Goal: Task Accomplishment & Management: Complete application form

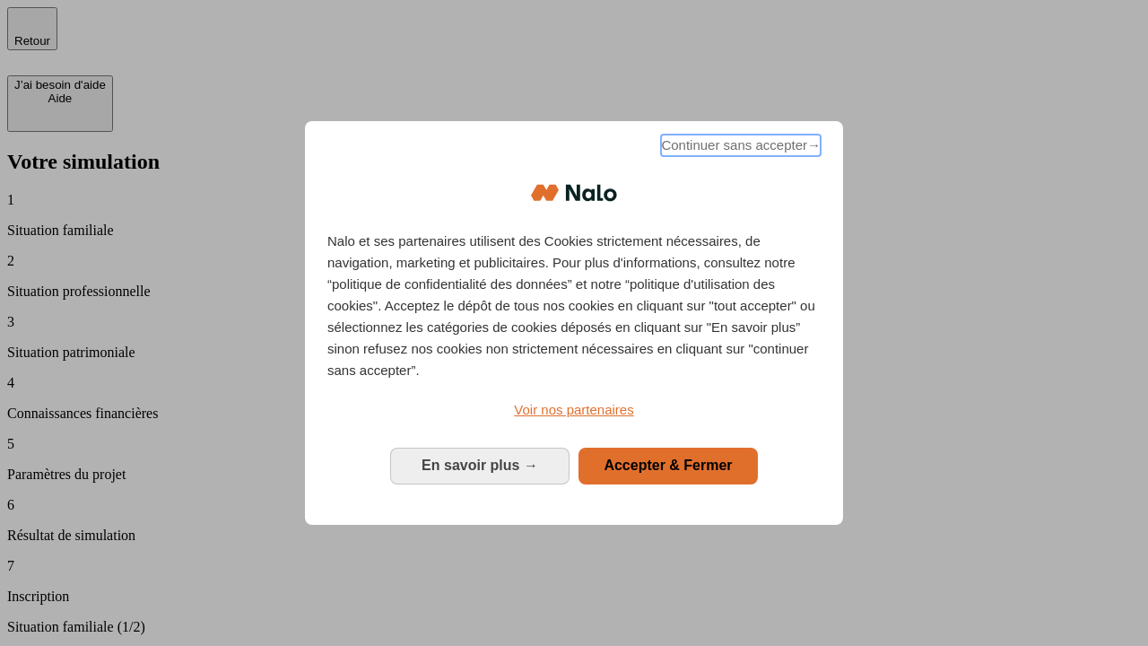
click at [739, 148] on span "Continuer sans accepter →" at bounding box center [741, 146] width 160 height 22
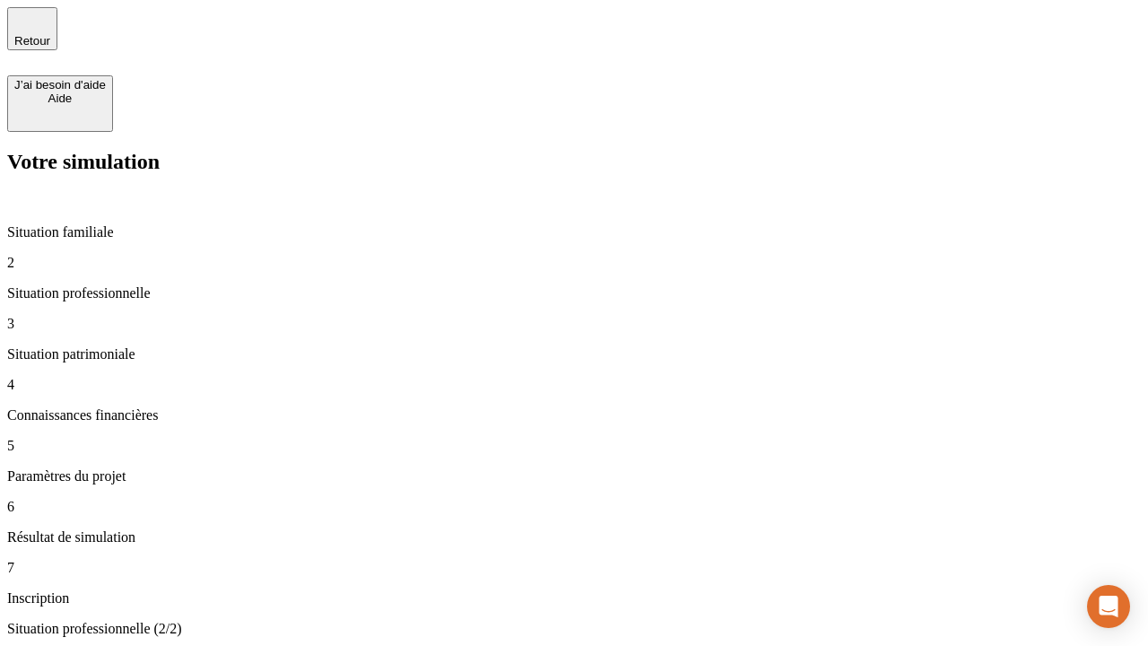
type input "30 000"
